Goal: Task Accomplishment & Management: Manage account settings

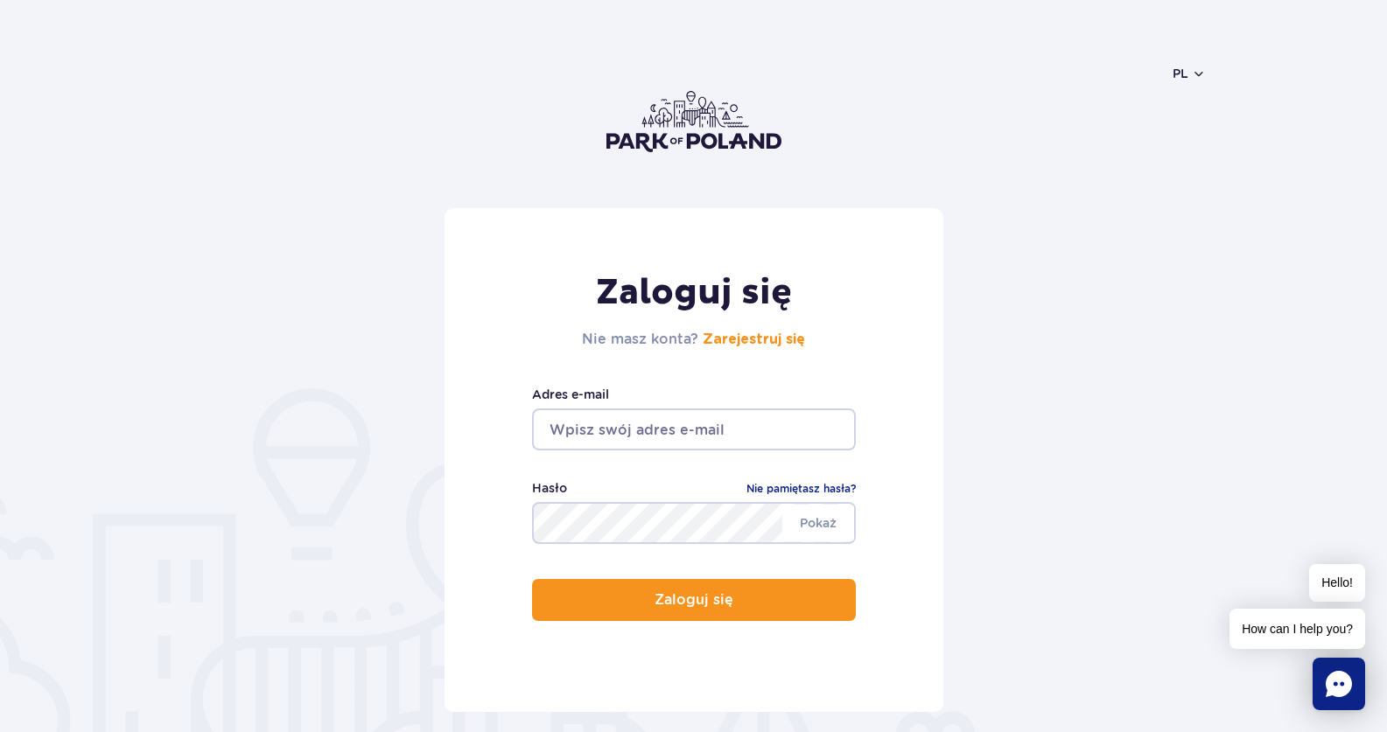
type input "[EMAIL_ADDRESS][DOMAIN_NAME]"
click at [1028, 571] on form "Zaloguj się Nie masz konta? Zarejestruj się faljgo@gmail.com Adres e-mail Pokaż…" at bounding box center [693, 460] width 1025 height 504
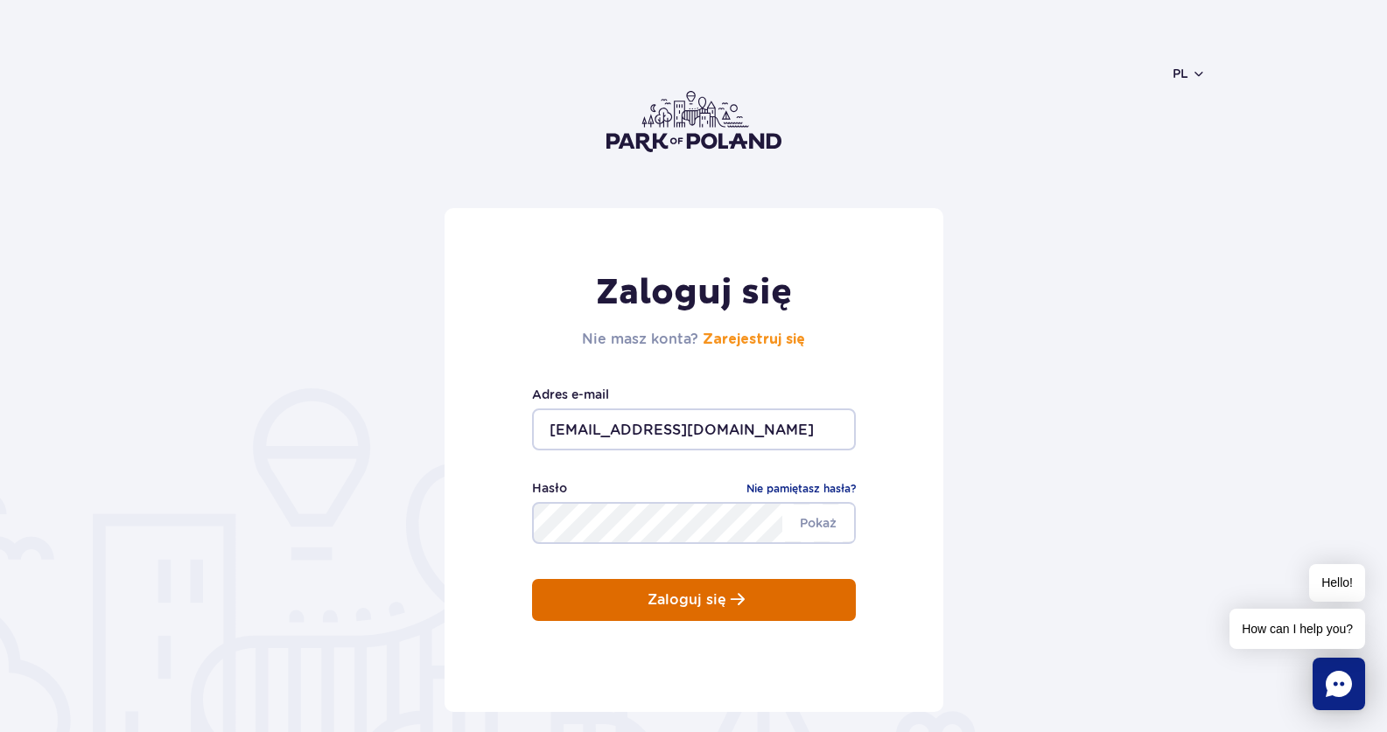
click at [781, 585] on button "Zaloguj się" at bounding box center [694, 600] width 324 height 42
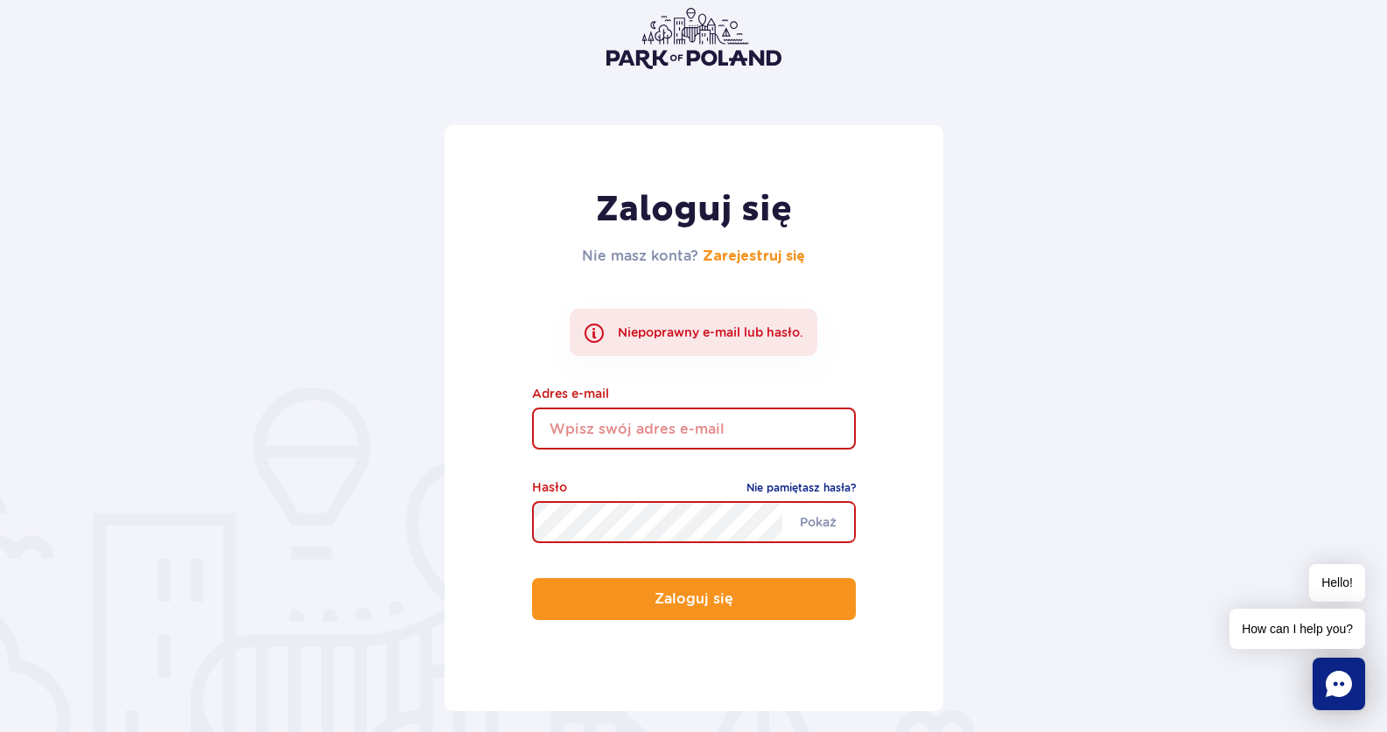
scroll to position [175, 0]
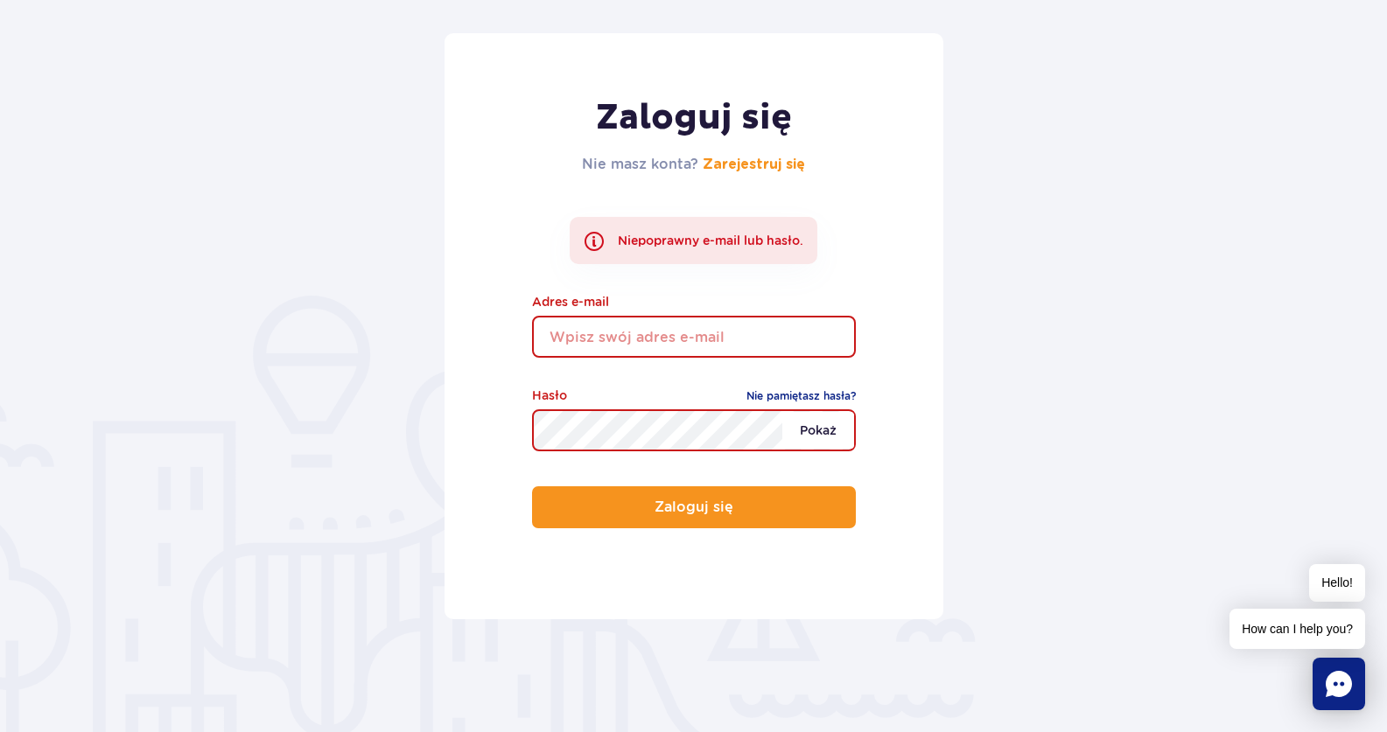
type input "[EMAIL_ADDRESS][DOMAIN_NAME]"
click at [817, 423] on span "Pokaż" at bounding box center [818, 430] width 72 height 37
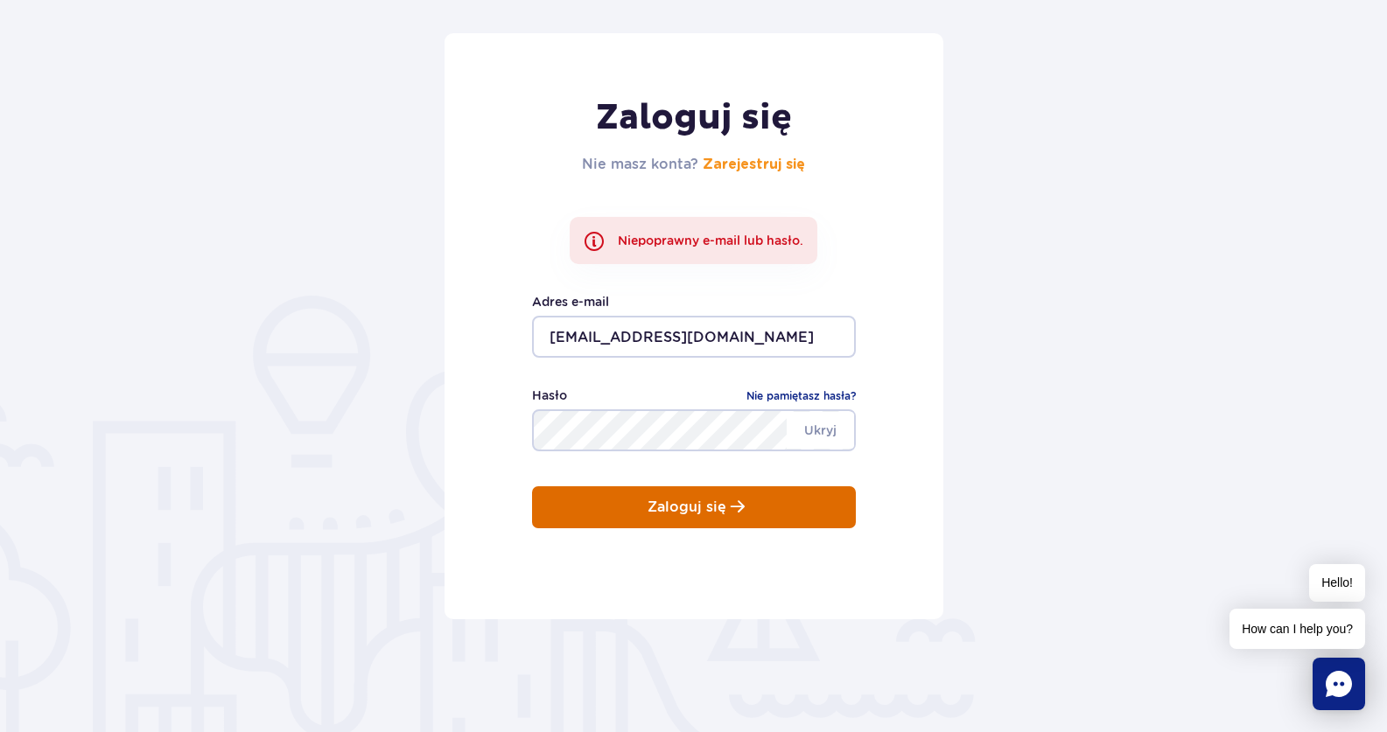
click at [641, 501] on button "Zaloguj się" at bounding box center [694, 508] width 324 height 42
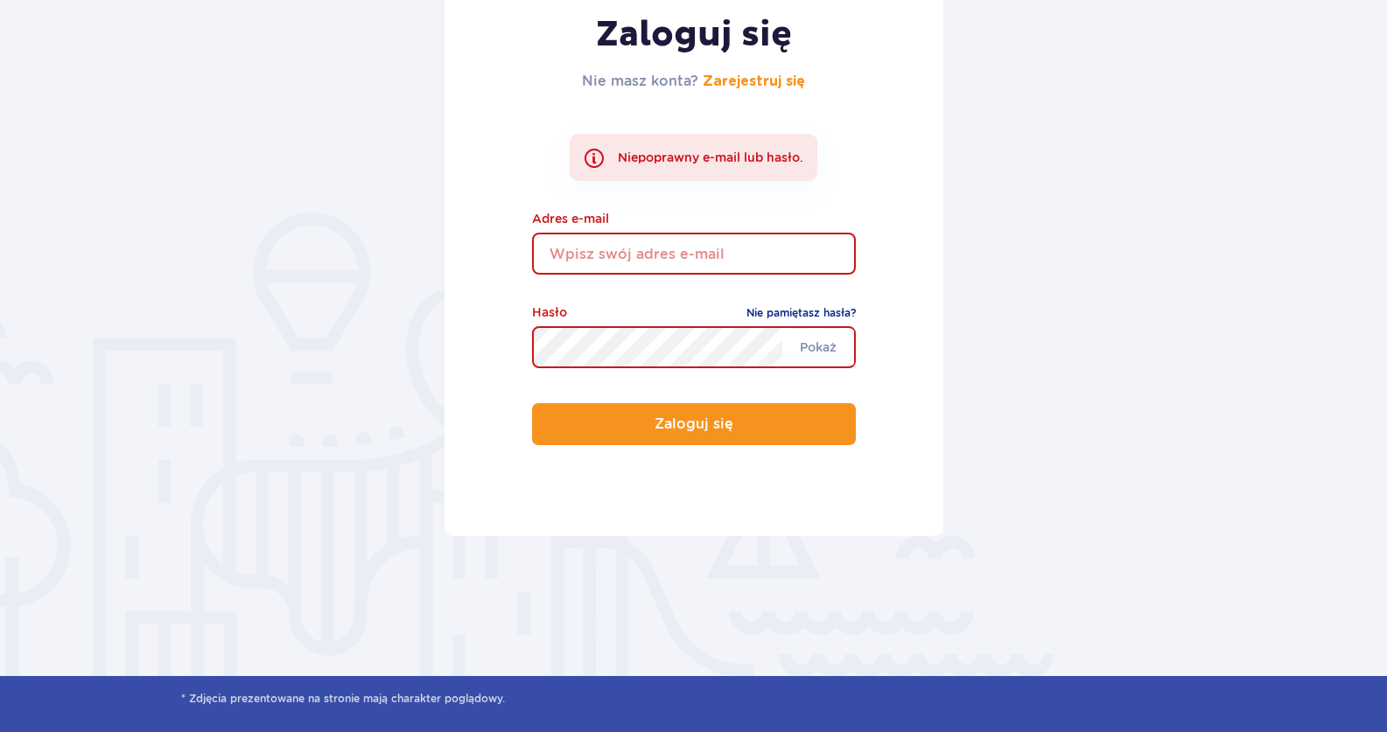
scroll to position [263, 0]
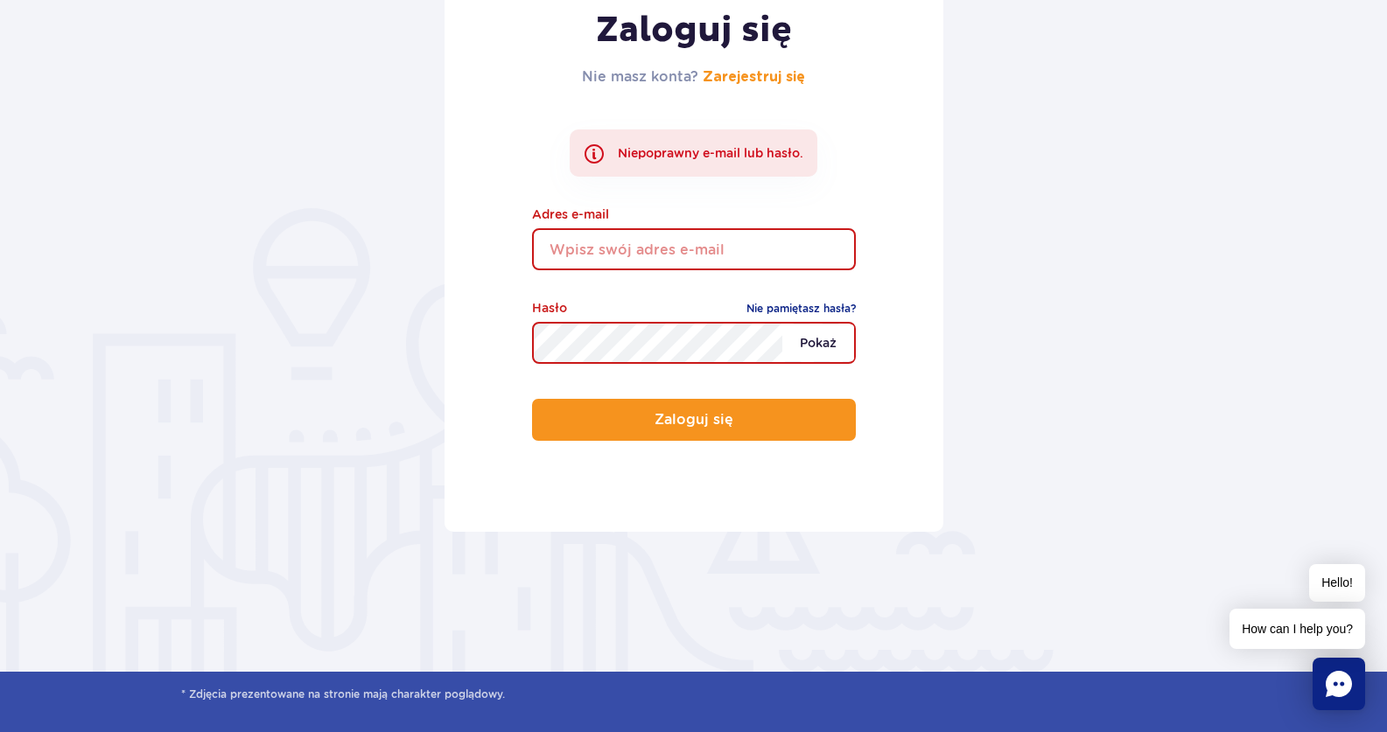
type input "[EMAIL_ADDRESS][DOMAIN_NAME]"
click at [830, 351] on span "Pokaż" at bounding box center [818, 343] width 72 height 37
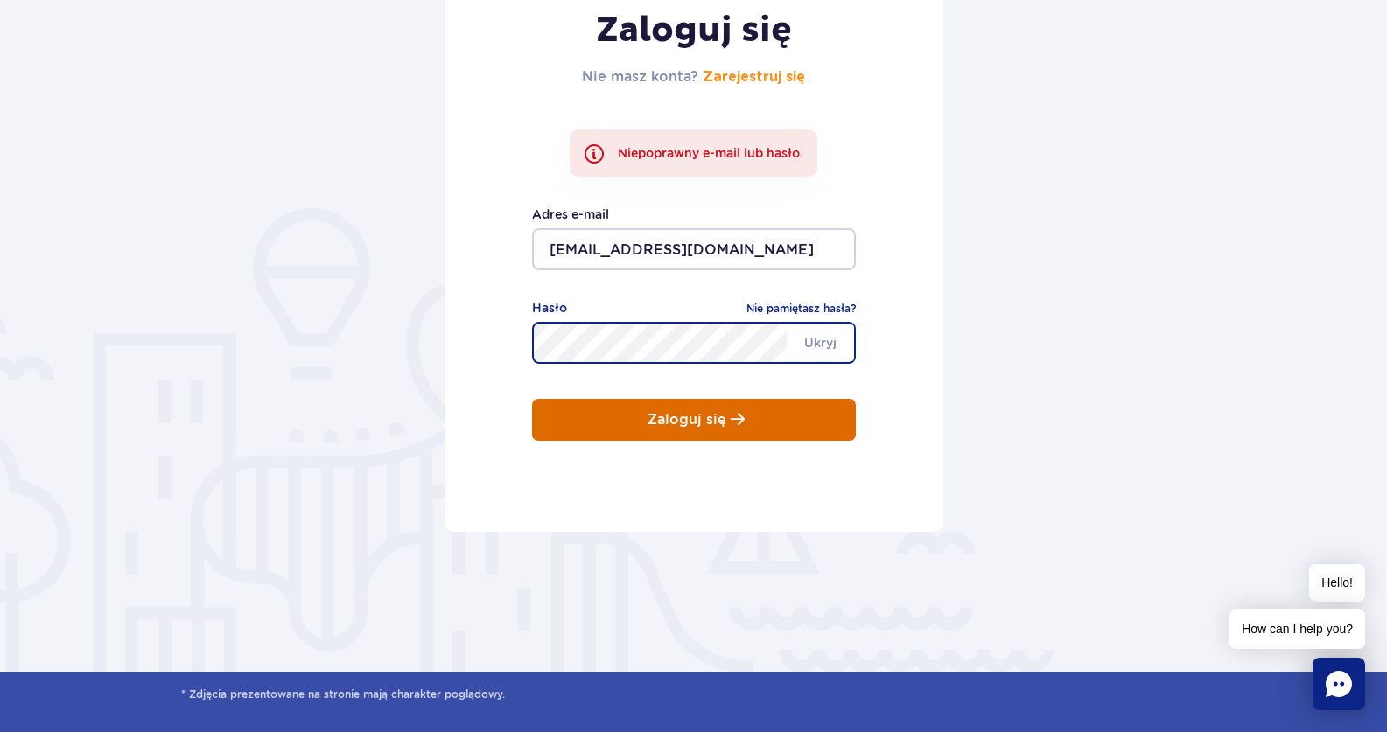
click at [582, 397] on div "Zaloguj się Nie masz konta? Zarejestruj się Niepoprawny e-mail lub hasło. faljg…" at bounding box center [694, 239] width 499 height 586
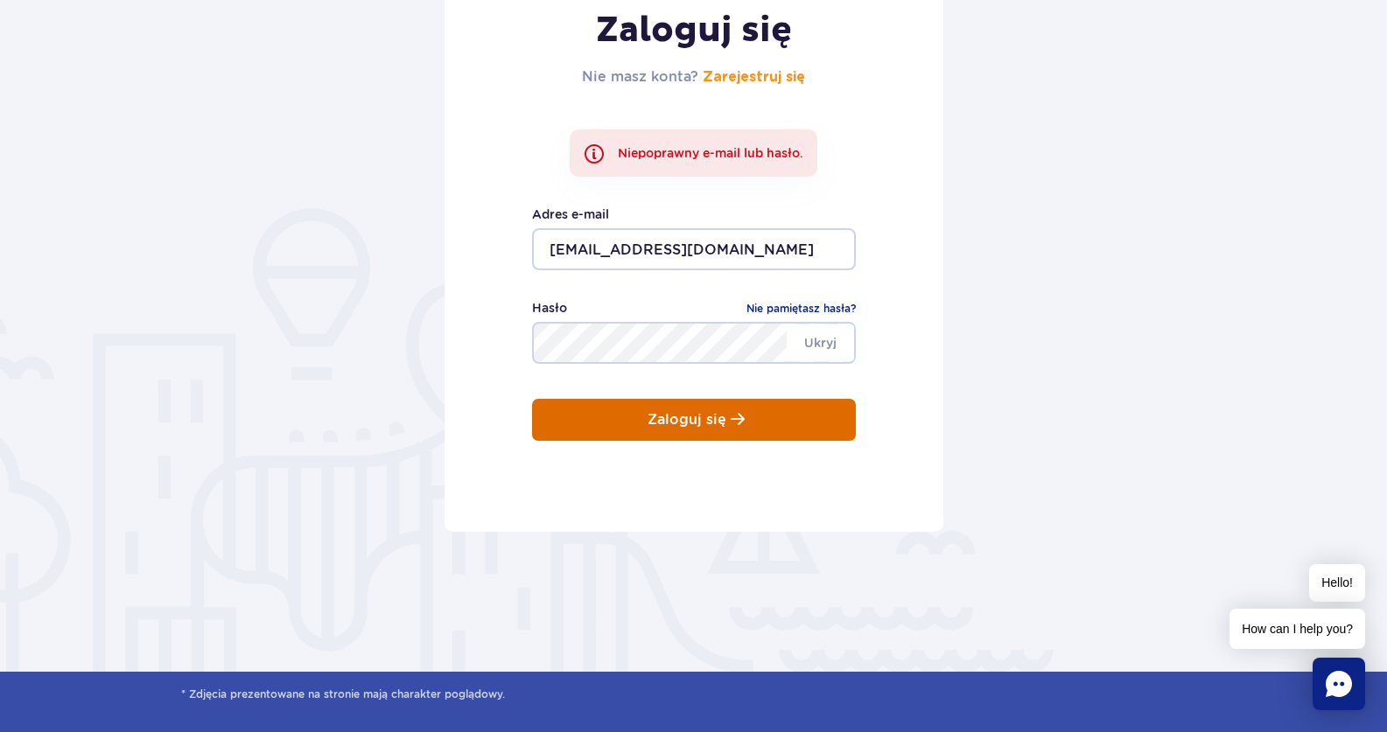
click at [595, 419] on button "Zaloguj się" at bounding box center [694, 420] width 324 height 42
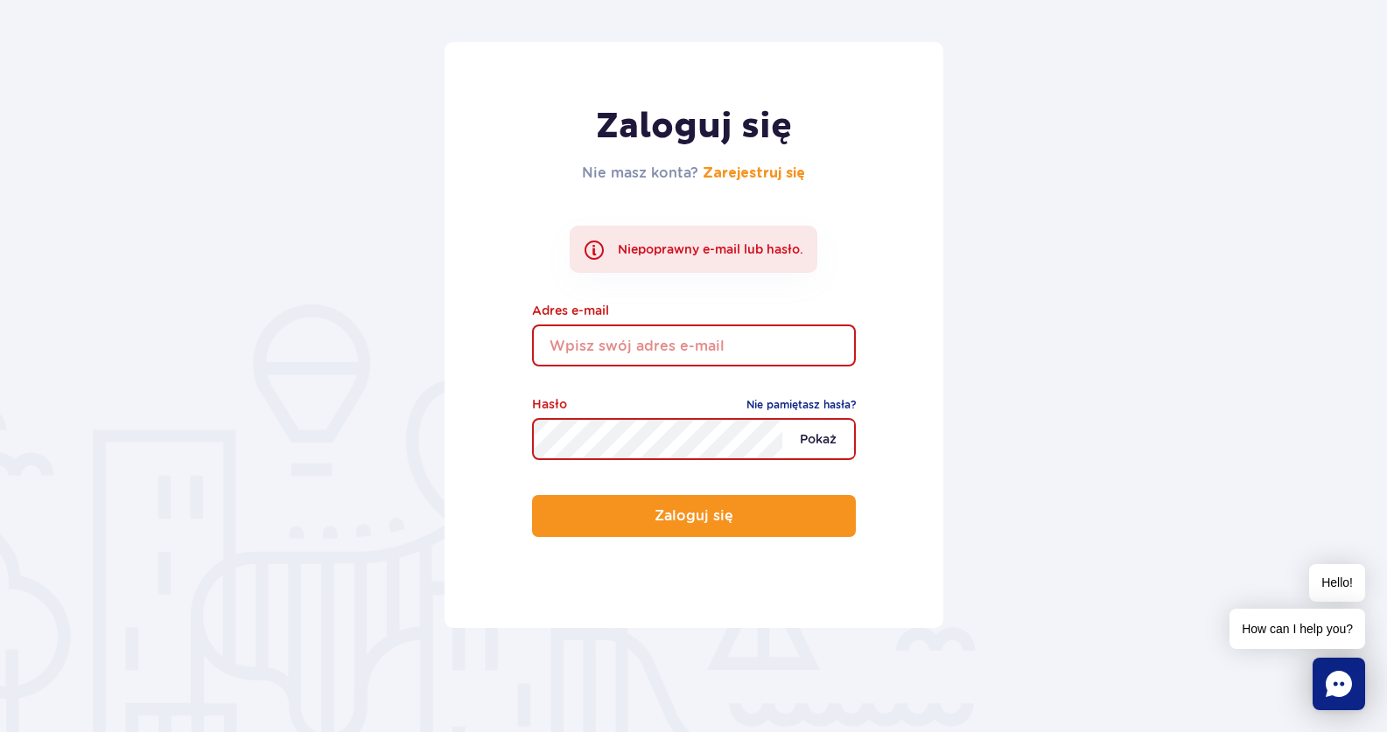
scroll to position [175, 0]
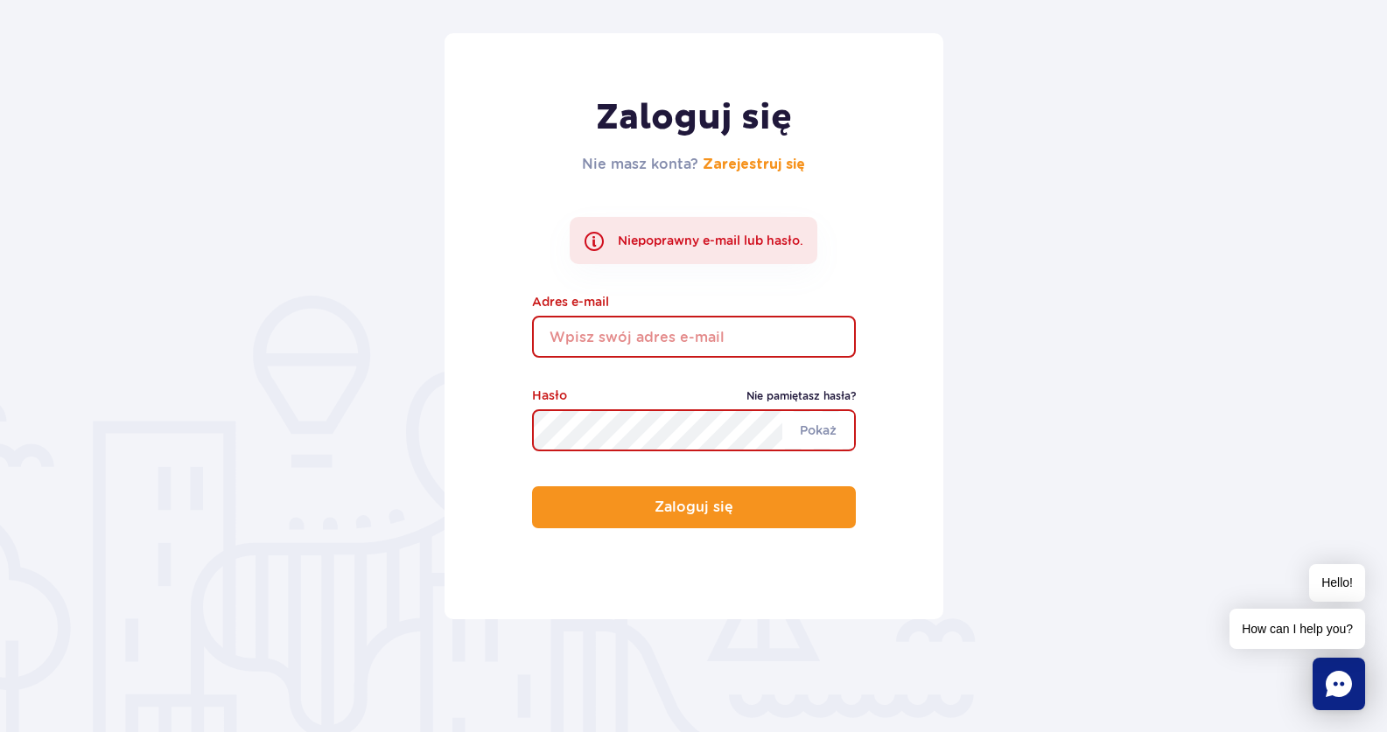
type input "[EMAIL_ADDRESS][DOMAIN_NAME]"
click at [825, 395] on link "Nie pamiętasz hasła?" at bounding box center [800, 397] width 109 height 18
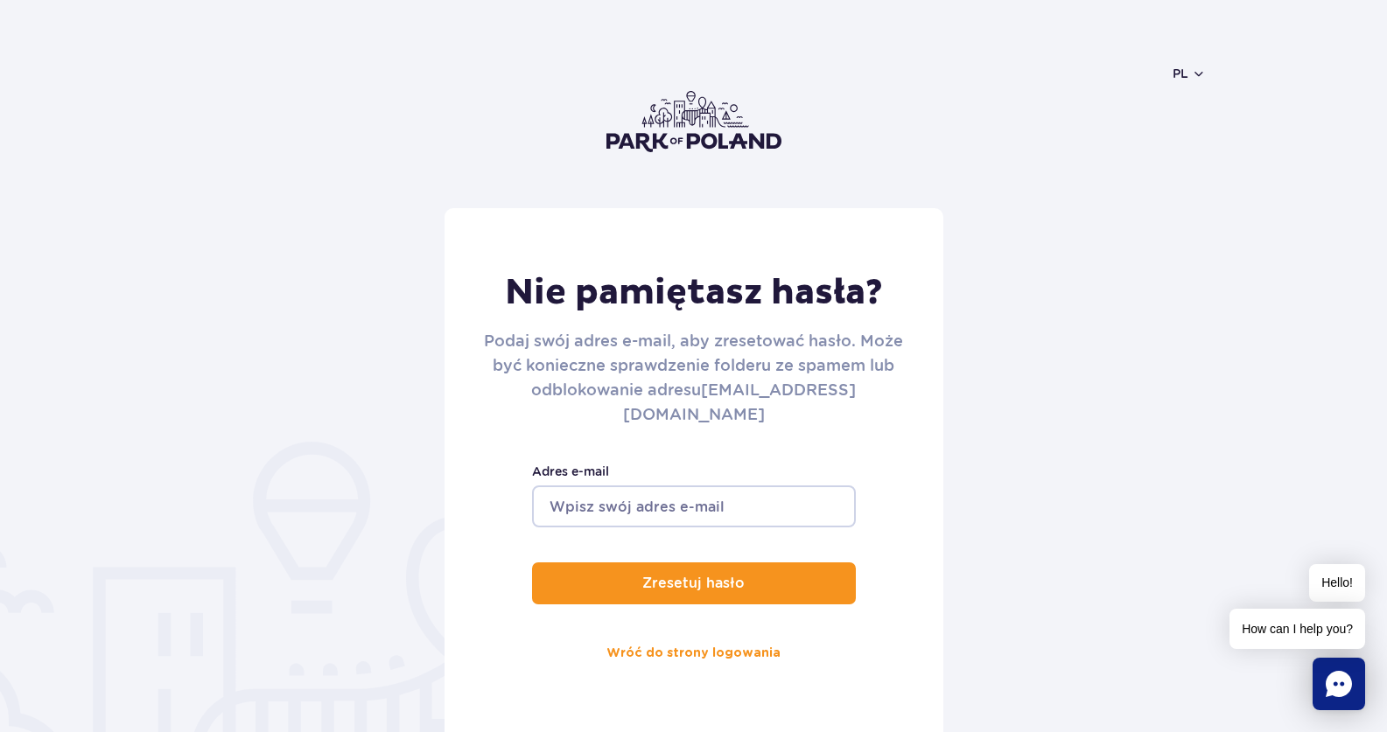
click at [729, 486] on input "Adres e-mail" at bounding box center [694, 507] width 324 height 42
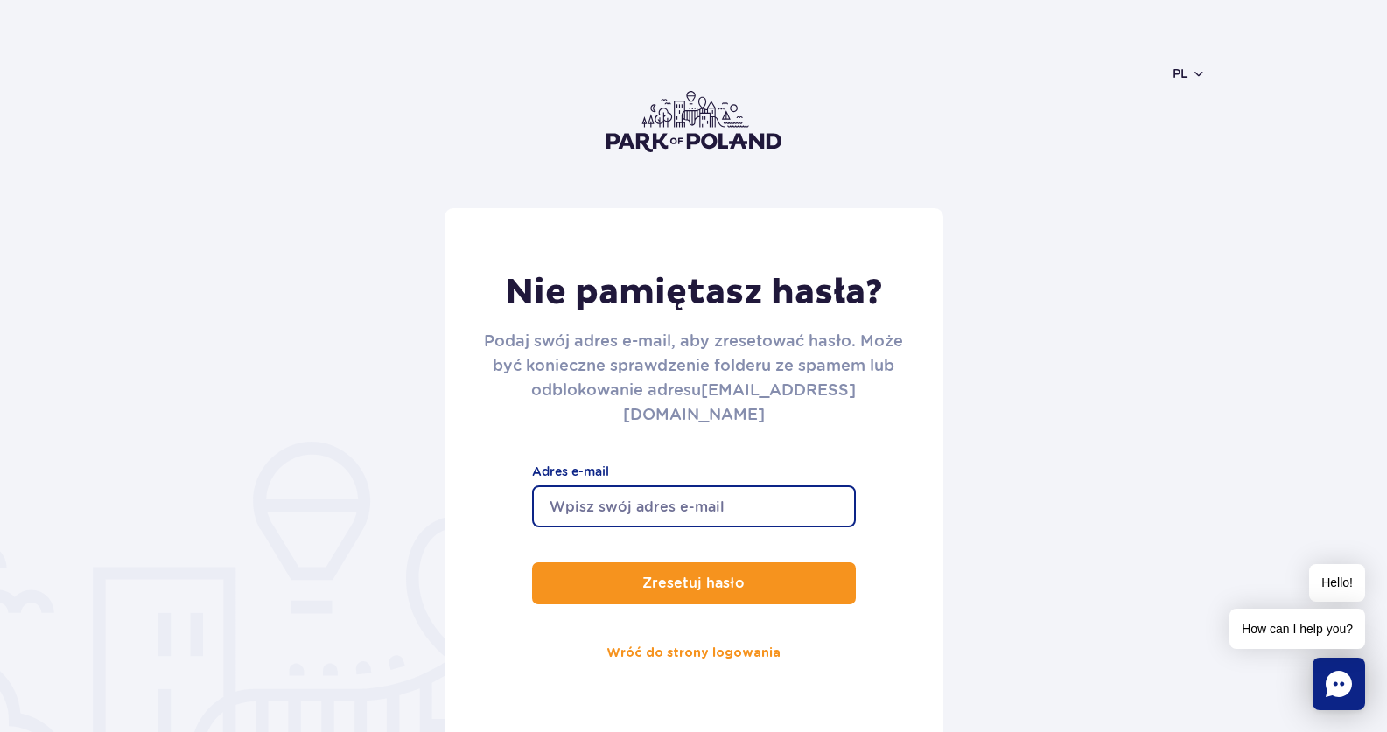
type input "[EMAIL_ADDRESS][DOMAIN_NAME]"
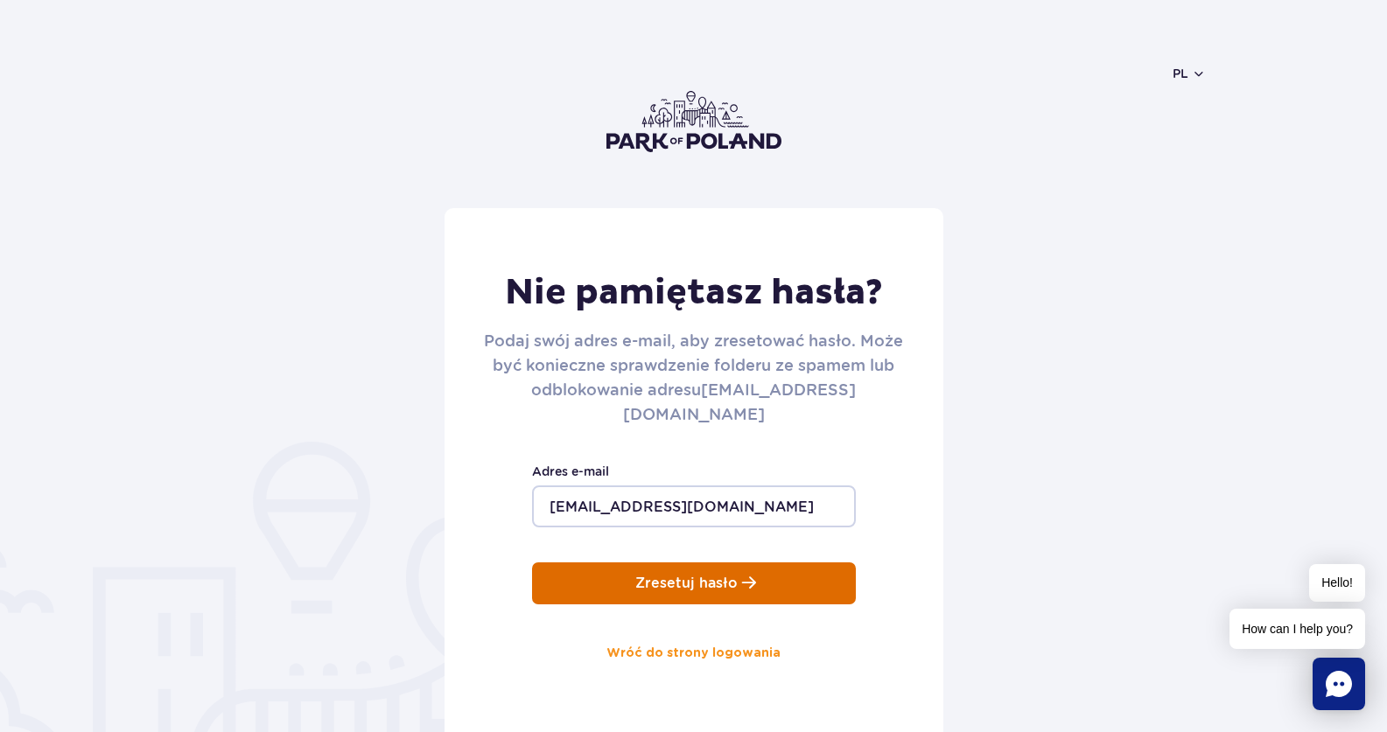
click at [727, 576] on p "Zresetuj hasło" at bounding box center [686, 584] width 102 height 16
